Goal: Check status

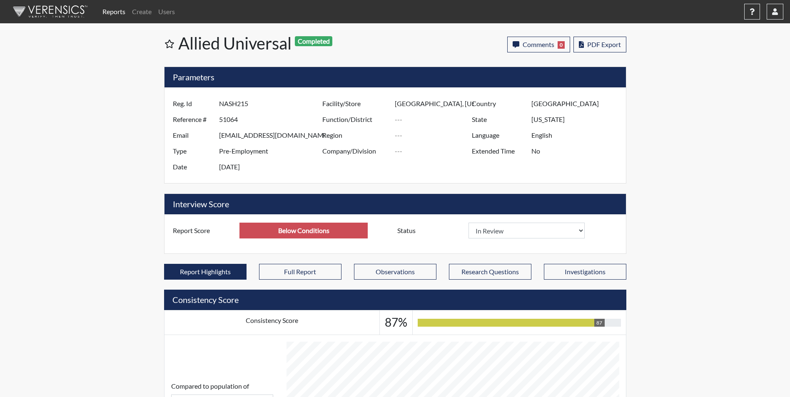
select select
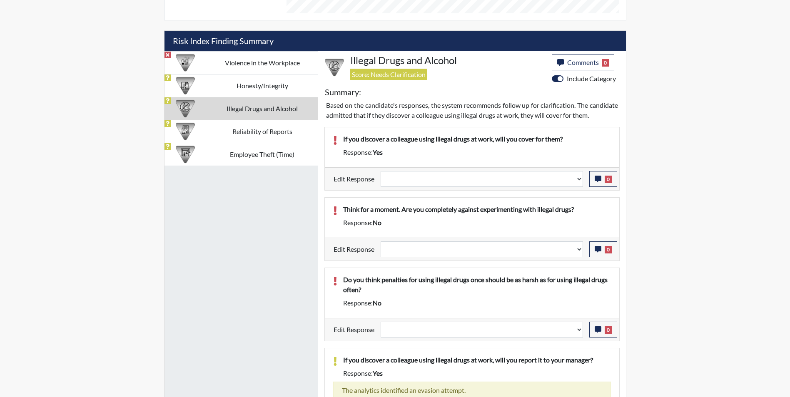
scroll to position [458, 0]
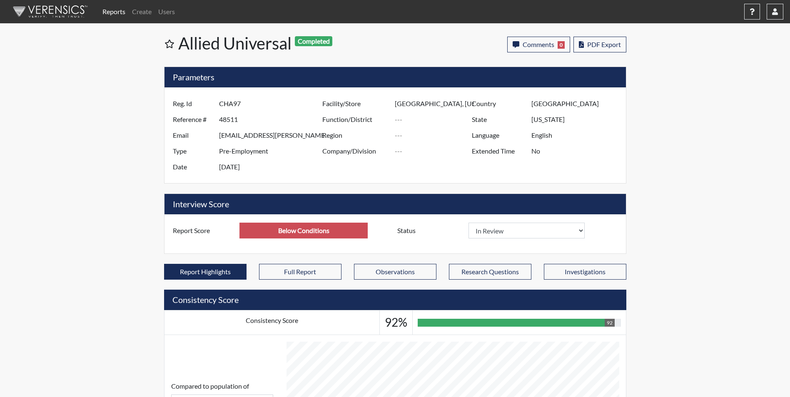
select select
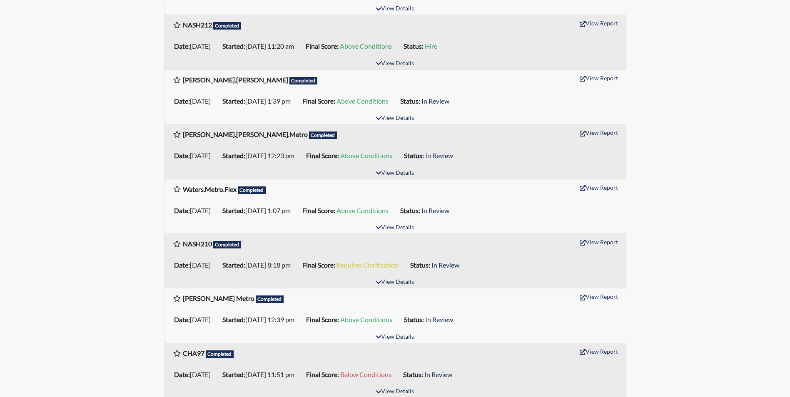
scroll to position [1167, 0]
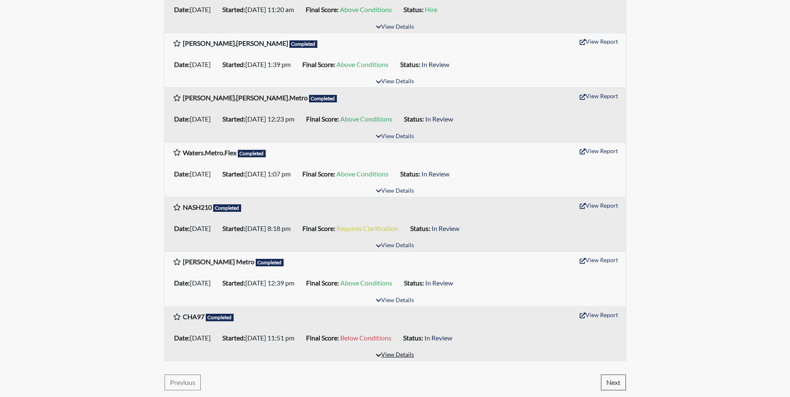
click at [403, 354] on button "View Details" at bounding box center [394, 355] width 45 height 11
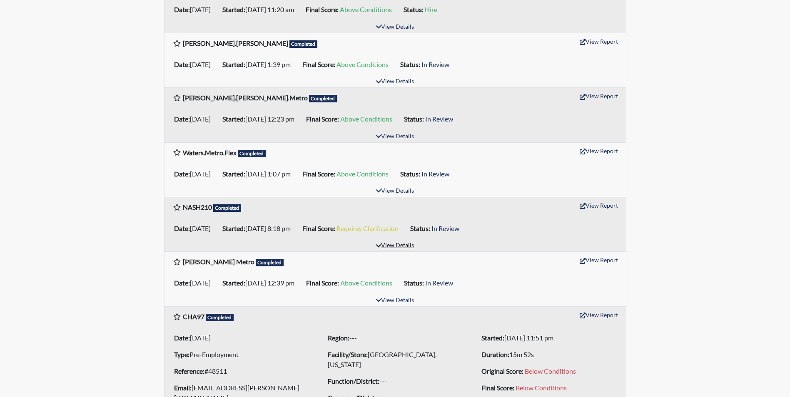
click at [395, 250] on button "View Details" at bounding box center [394, 245] width 45 height 11
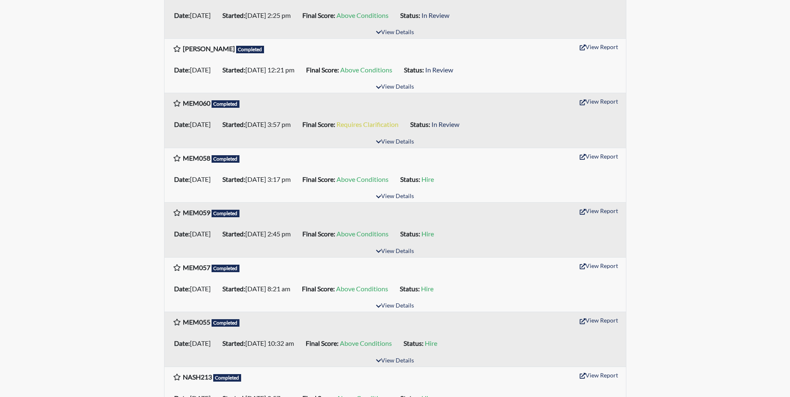
scroll to position [667, 0]
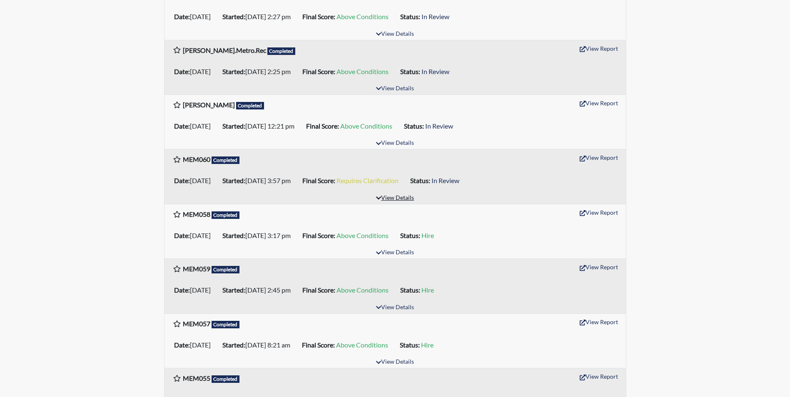
click at [403, 201] on button "View Details" at bounding box center [394, 198] width 45 height 11
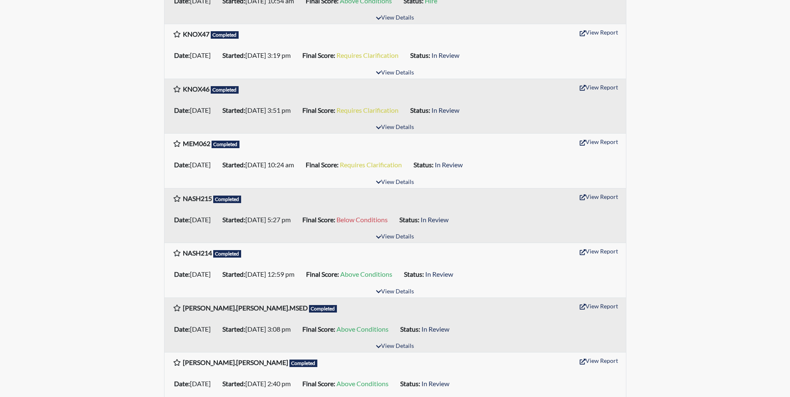
scroll to position [167, 0]
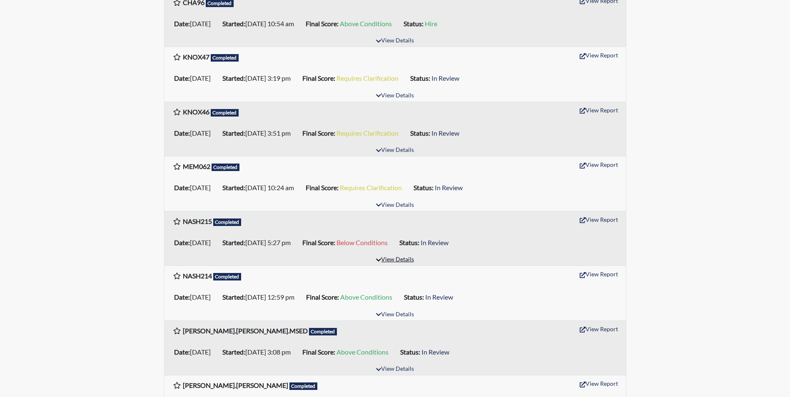
click at [400, 261] on button "View Details" at bounding box center [394, 260] width 45 height 11
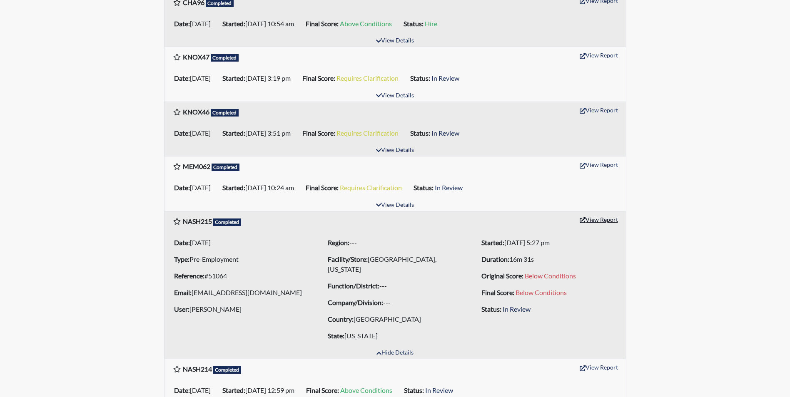
click at [600, 220] on button "View Report" at bounding box center [599, 219] width 46 height 13
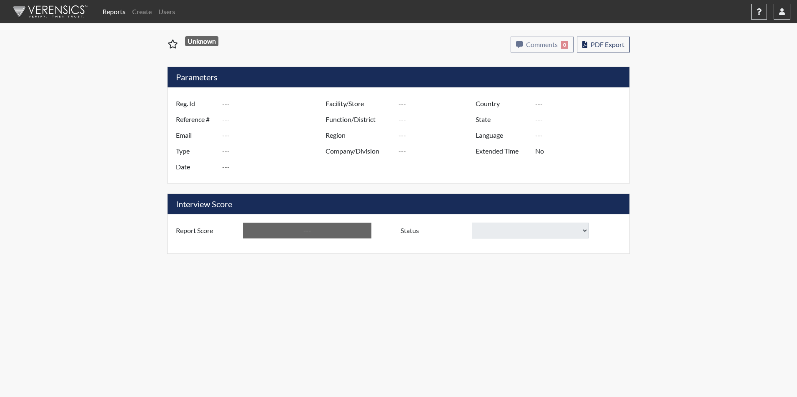
type input "NASH215"
type input "51064"
type input "[EMAIL_ADDRESS][DOMAIN_NAME]"
type input "Pre-Employment"
type input "Sep 2, 2025"
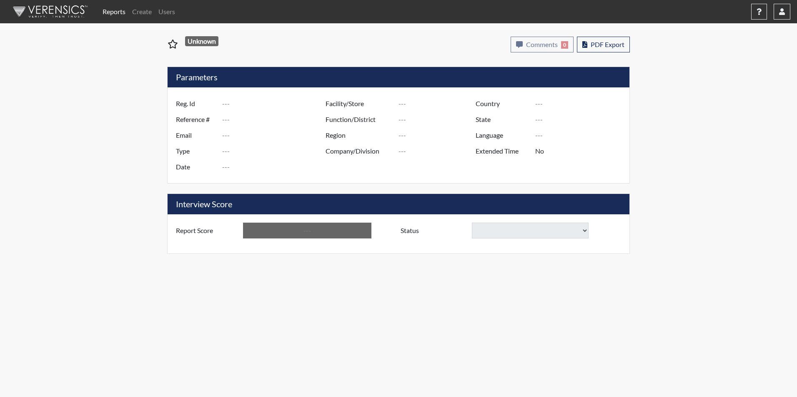
type input "[GEOGRAPHIC_DATA], [US_STATE]"
type input "[GEOGRAPHIC_DATA]"
type input "[US_STATE]"
type input "English"
type input "Below Conditions"
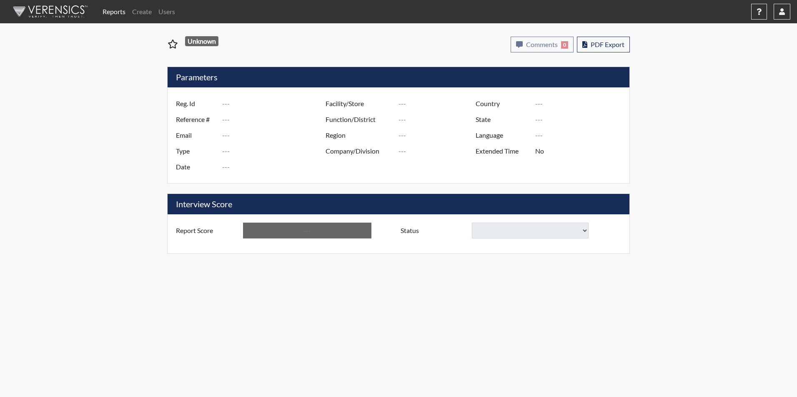
select select
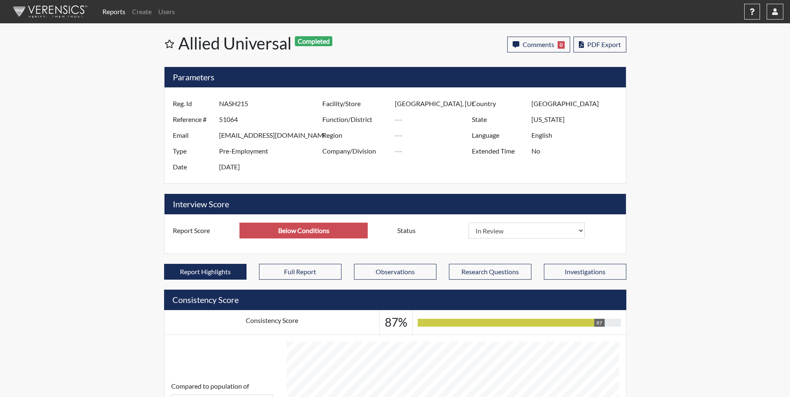
scroll to position [138, 346]
select select
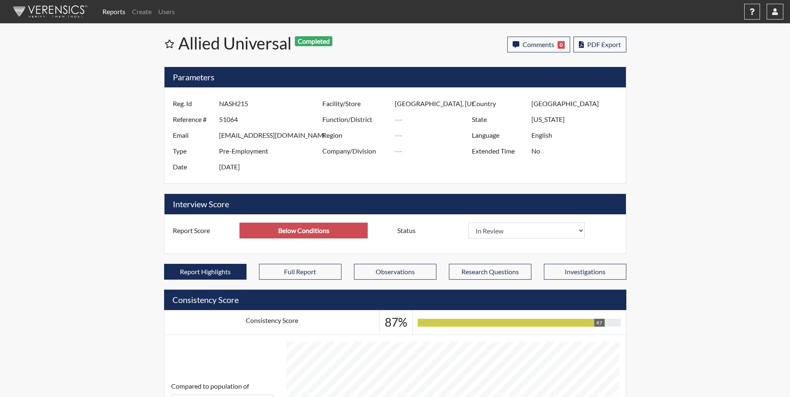
select select
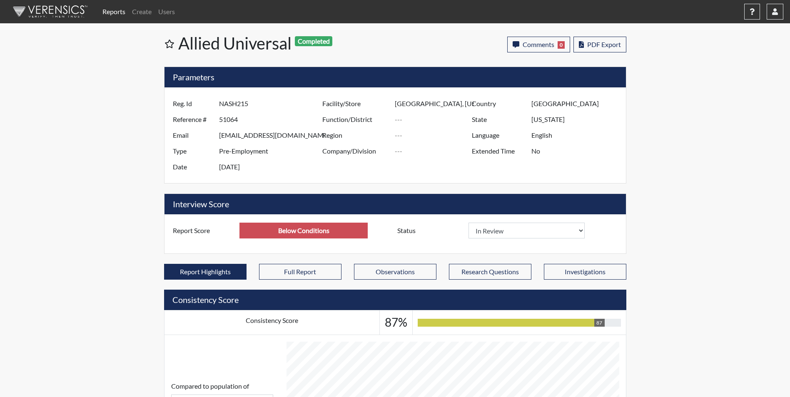
select select
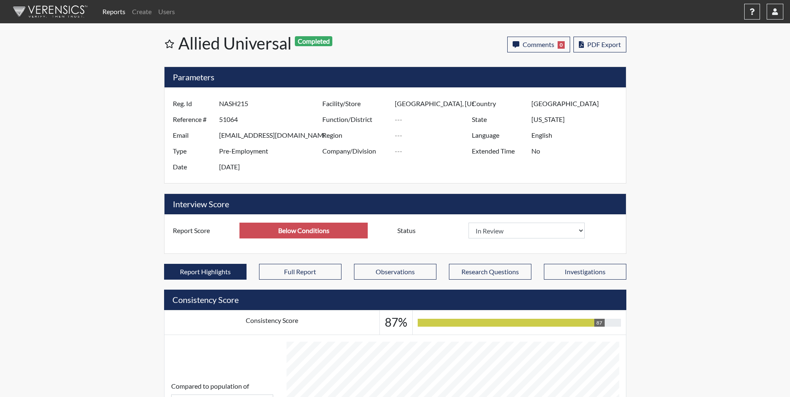
select select
